Goal: Task Accomplishment & Management: Complete application form

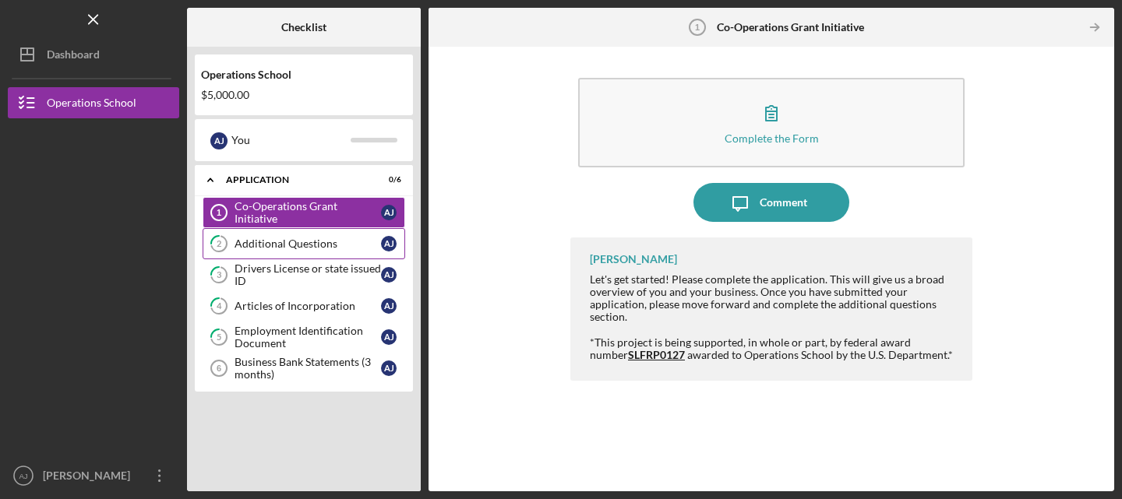
click at [298, 243] on div "Additional Questions" at bounding box center [307, 244] width 146 height 12
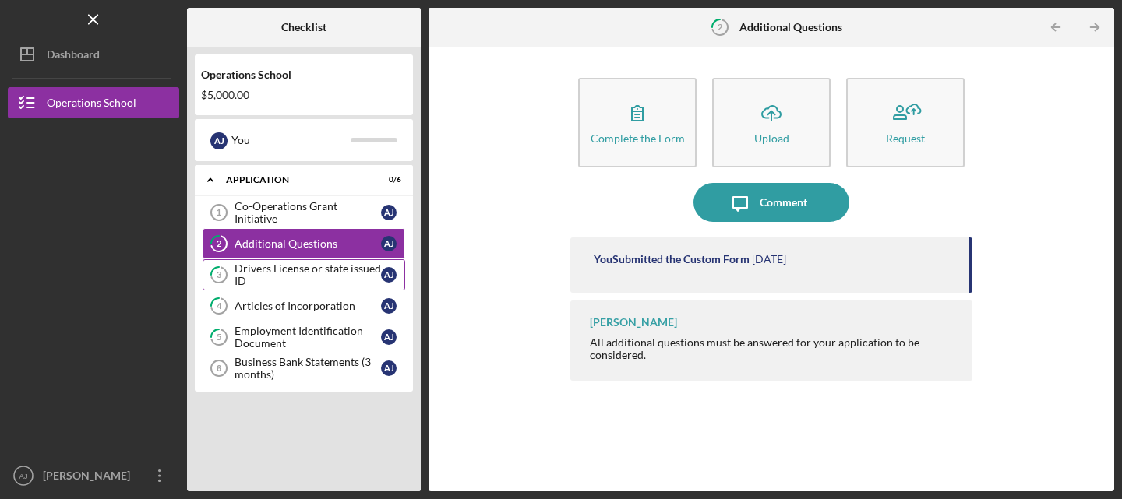
click at [292, 274] on div "Drivers License or state issued ID" at bounding box center [307, 275] width 146 height 25
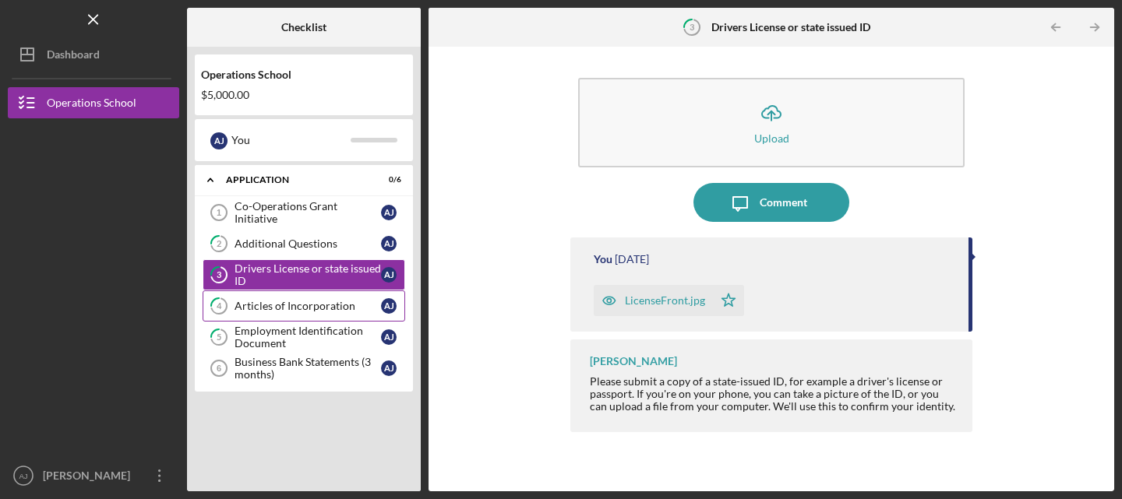
click at [263, 305] on div "Articles of Incorporation" at bounding box center [307, 306] width 146 height 12
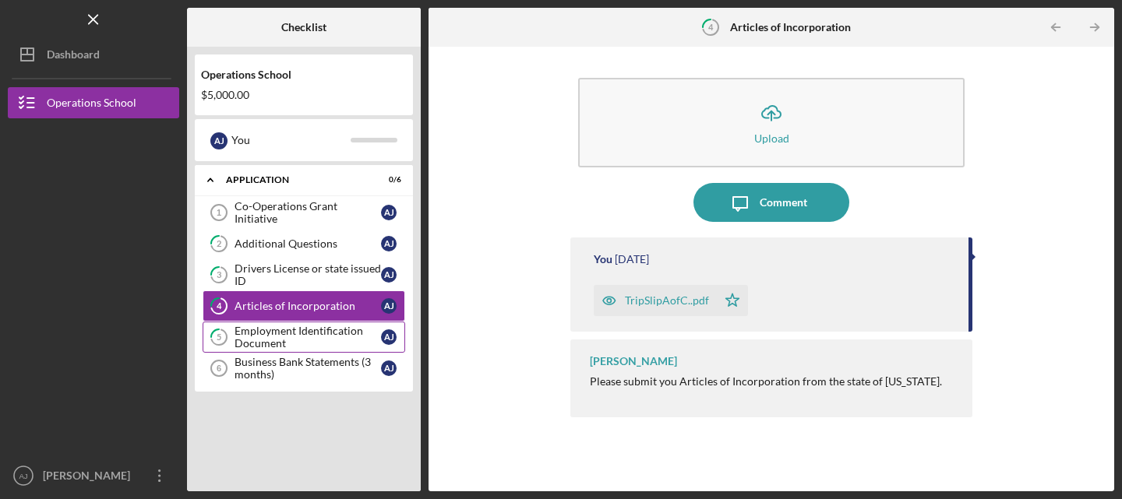
click at [316, 324] on link "5 Employment Identification Document A J" at bounding box center [304, 337] width 203 height 31
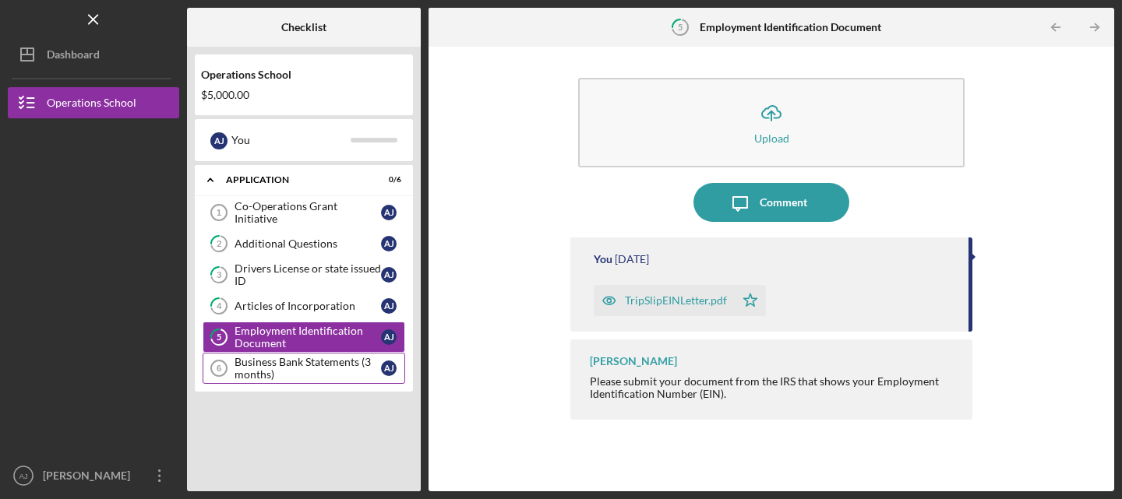
click at [259, 368] on div "Business Bank Statements (3 months)" at bounding box center [307, 368] width 146 height 25
